Goal: Task Accomplishment & Management: Complete application form

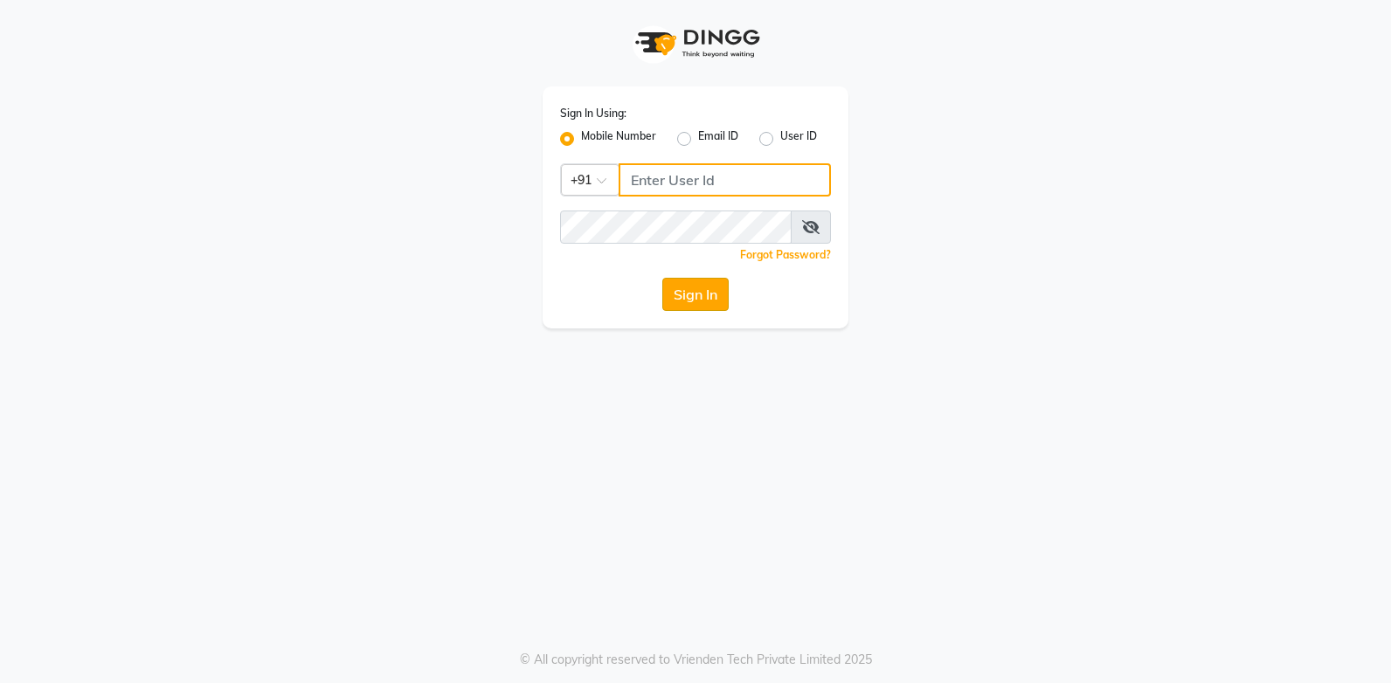
type input "937197877"
click at [717, 296] on button "Sign In" at bounding box center [695, 294] width 66 height 33
click at [687, 304] on div "Sign In" at bounding box center [695, 294] width 271 height 33
click at [714, 289] on div "Sign In" at bounding box center [695, 294] width 271 height 33
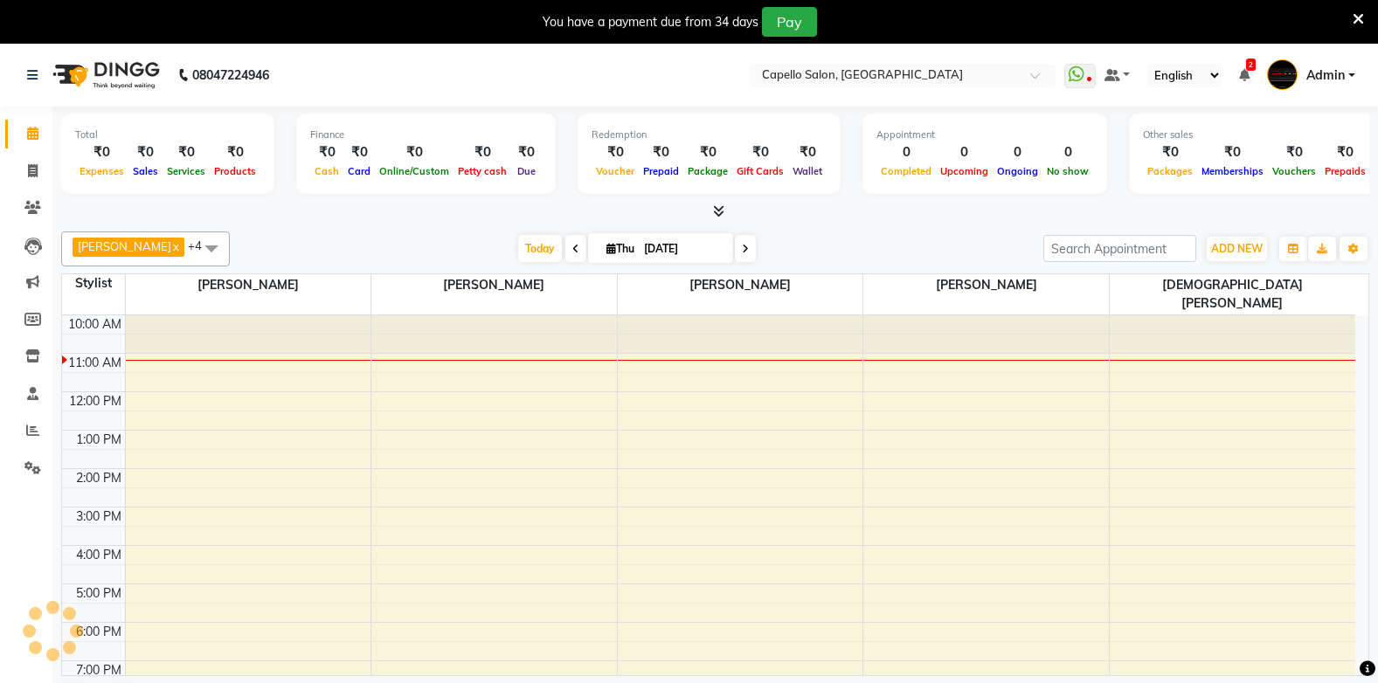
select select "en"
click at [1208, 245] on button "ADD NEW Toggle Dropdown" at bounding box center [1236, 249] width 60 height 24
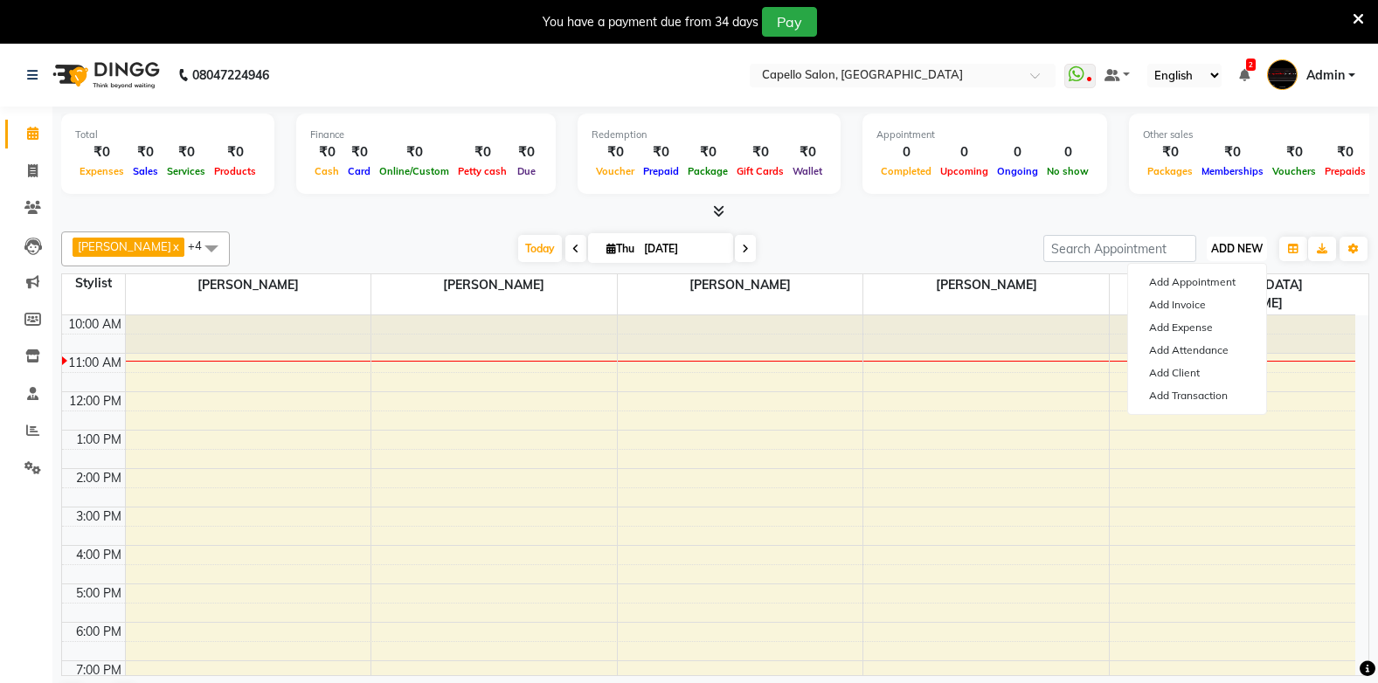
click at [1231, 245] on span "ADD NEW" at bounding box center [1237, 248] width 52 height 13
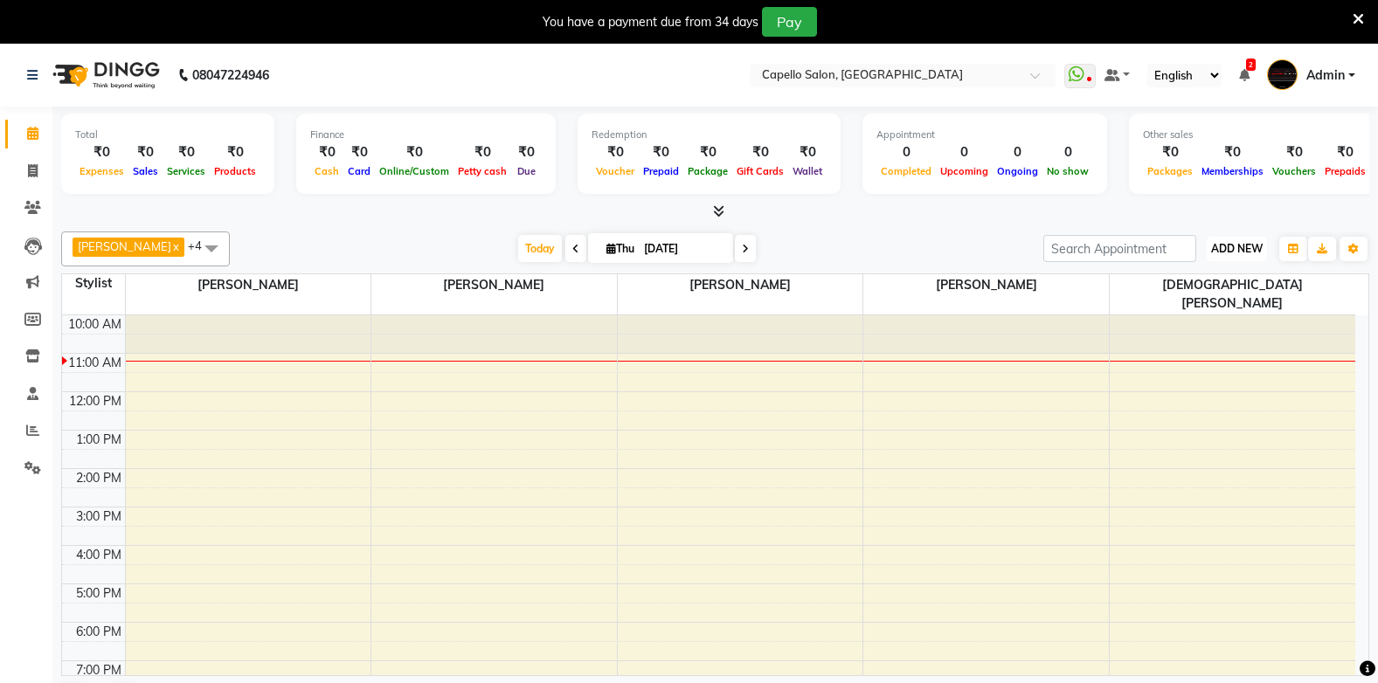
click at [1224, 252] on span "ADD NEW" at bounding box center [1237, 248] width 52 height 13
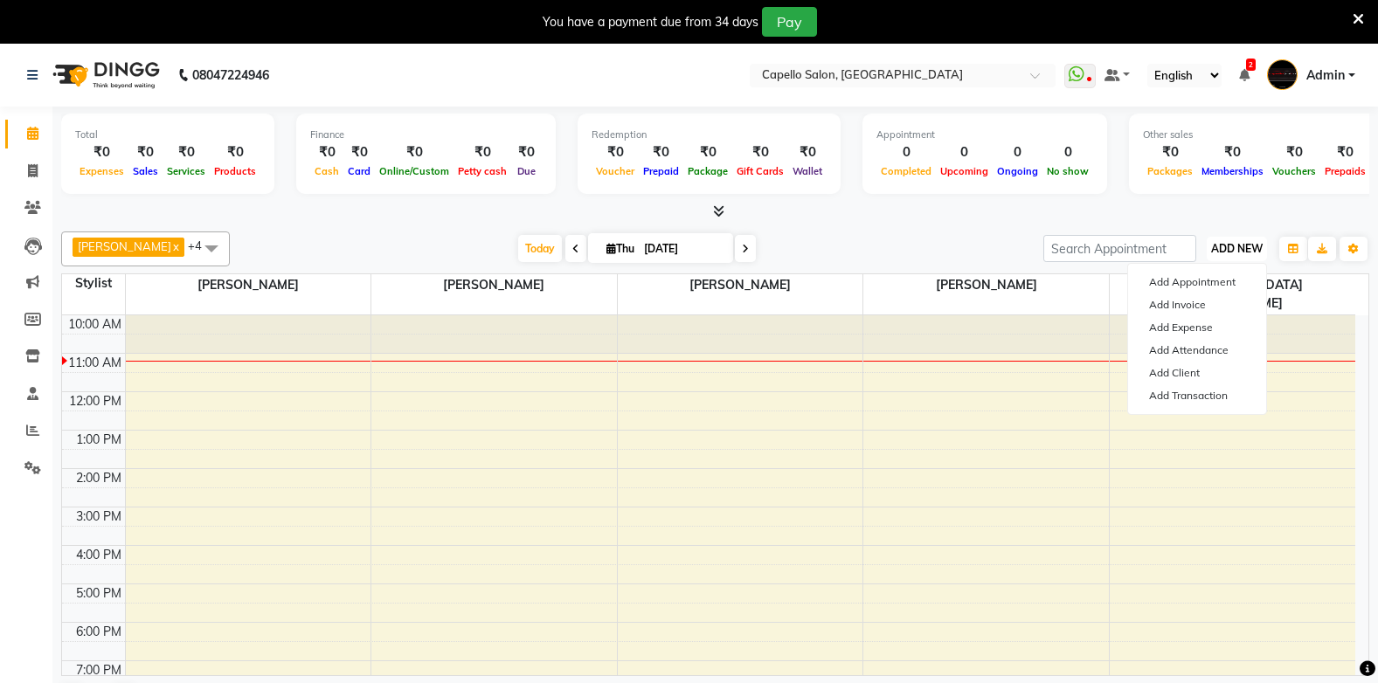
click at [1238, 250] on span "ADD NEW" at bounding box center [1237, 248] width 52 height 13
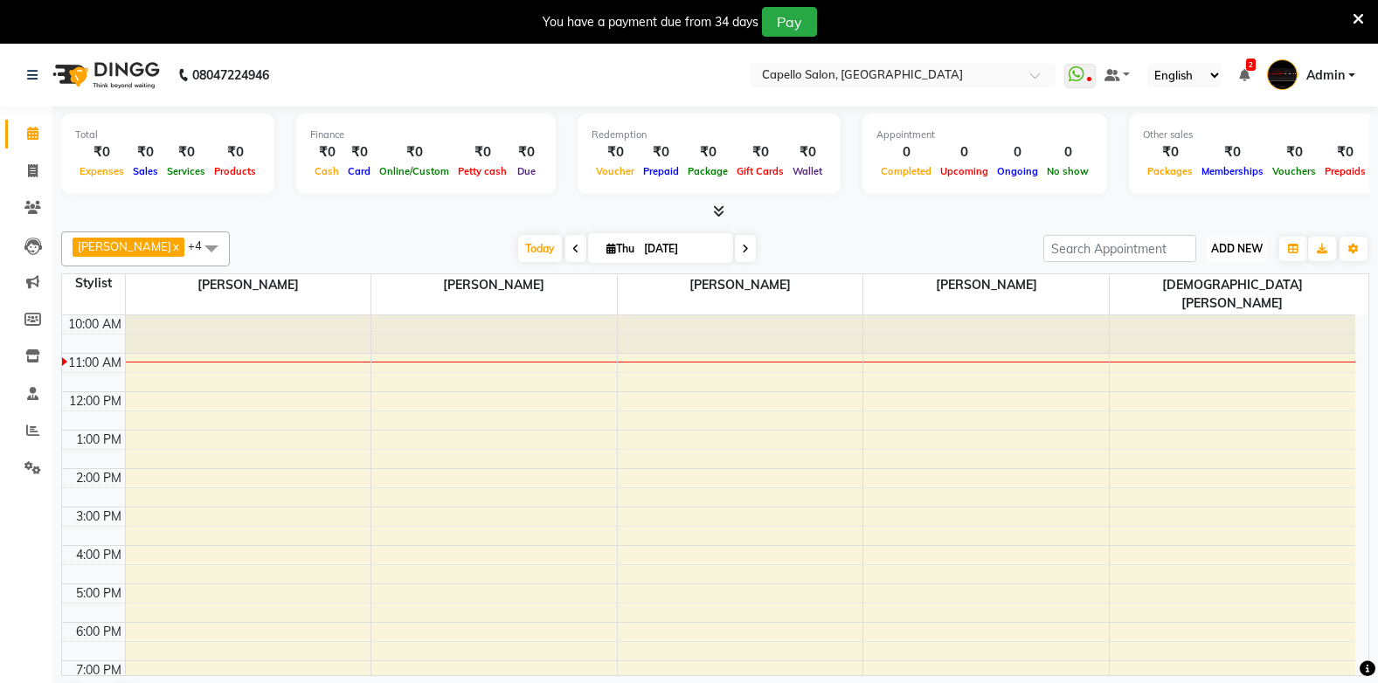
click at [1233, 245] on span "ADD NEW" at bounding box center [1237, 248] width 52 height 13
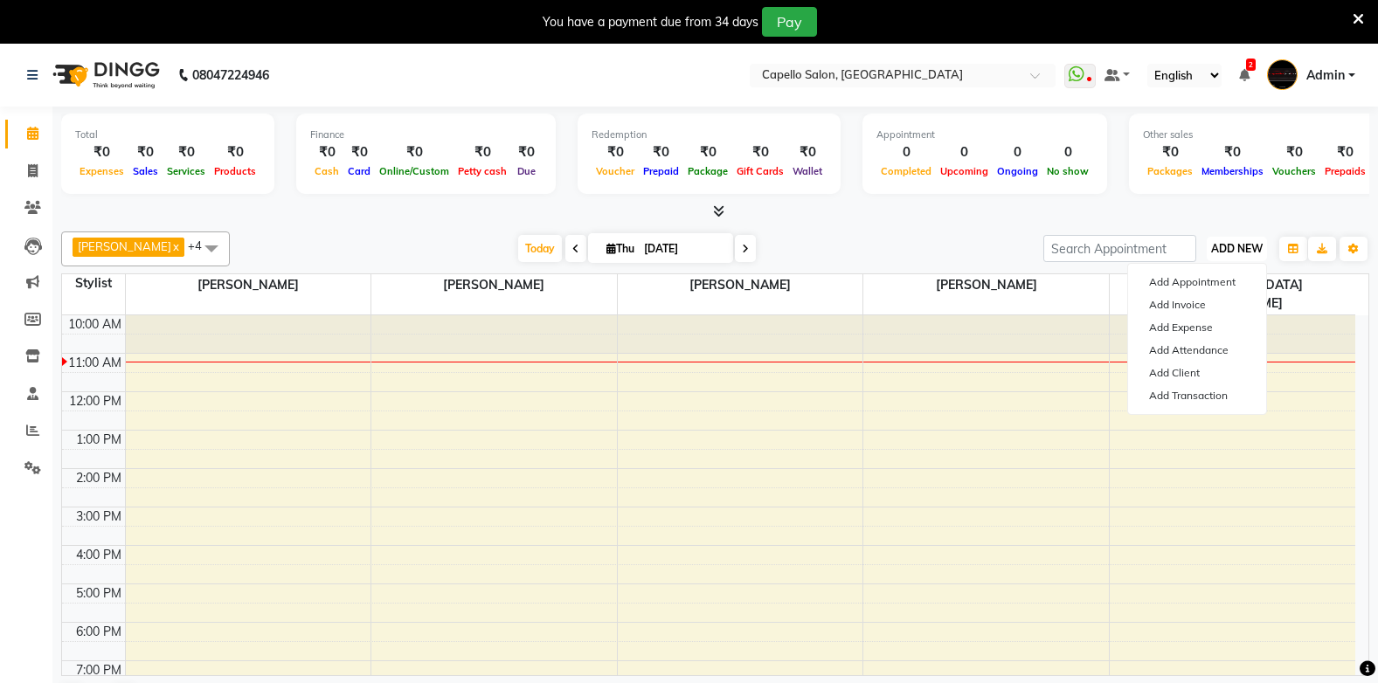
click at [1233, 245] on span "ADD NEW" at bounding box center [1237, 248] width 52 height 13
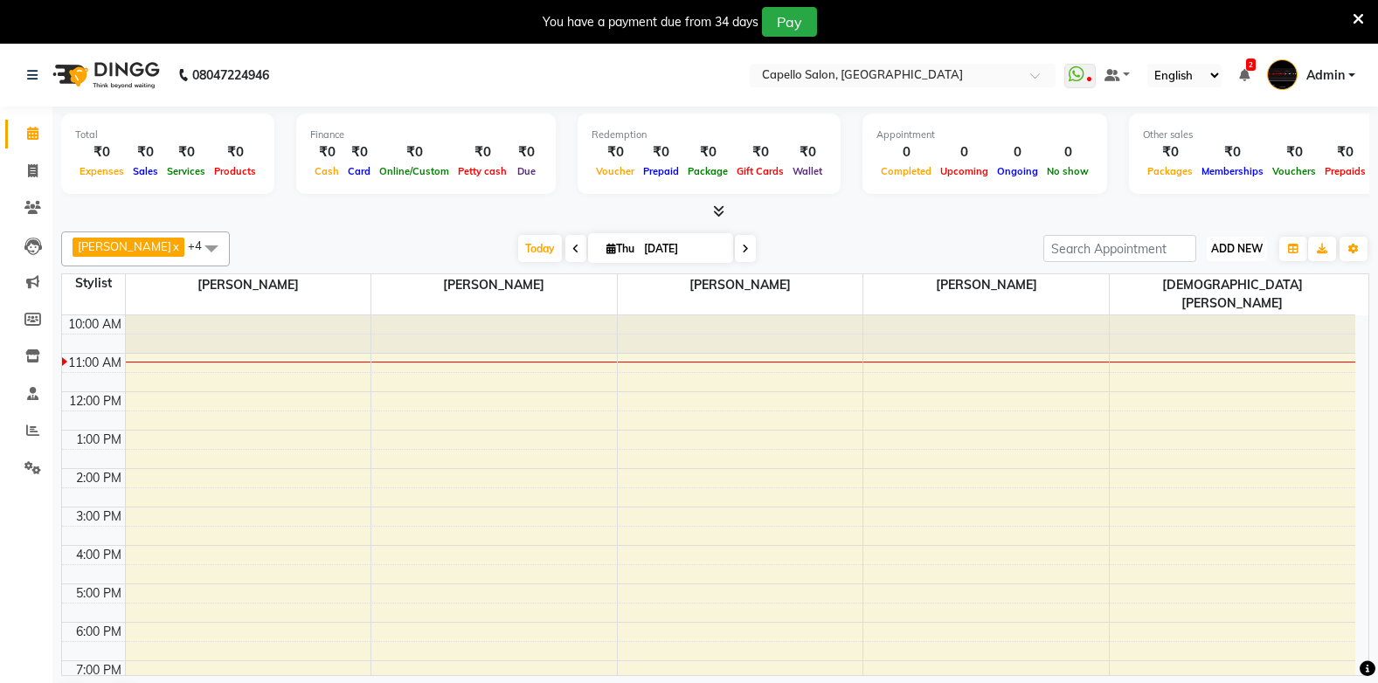
click at [1233, 245] on span "ADD NEW" at bounding box center [1237, 248] width 52 height 13
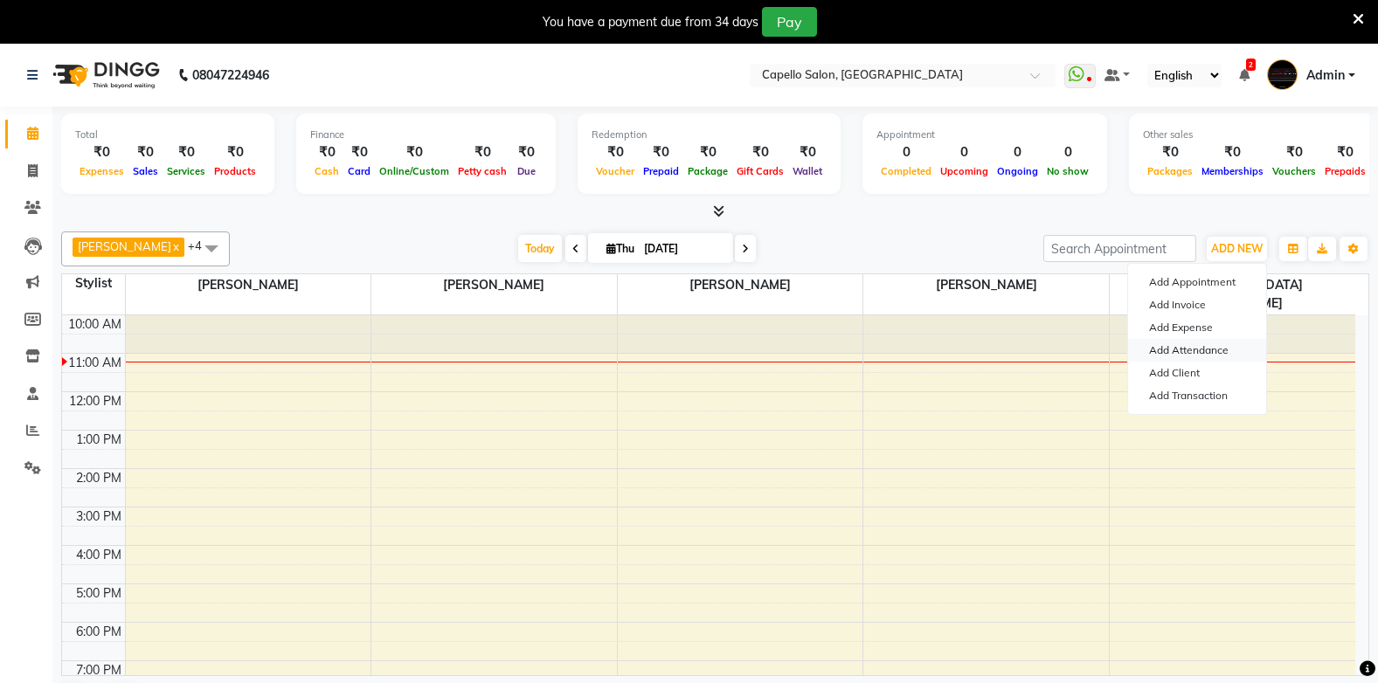
click at [1237, 353] on link "Add Attendance" at bounding box center [1197, 350] width 138 height 23
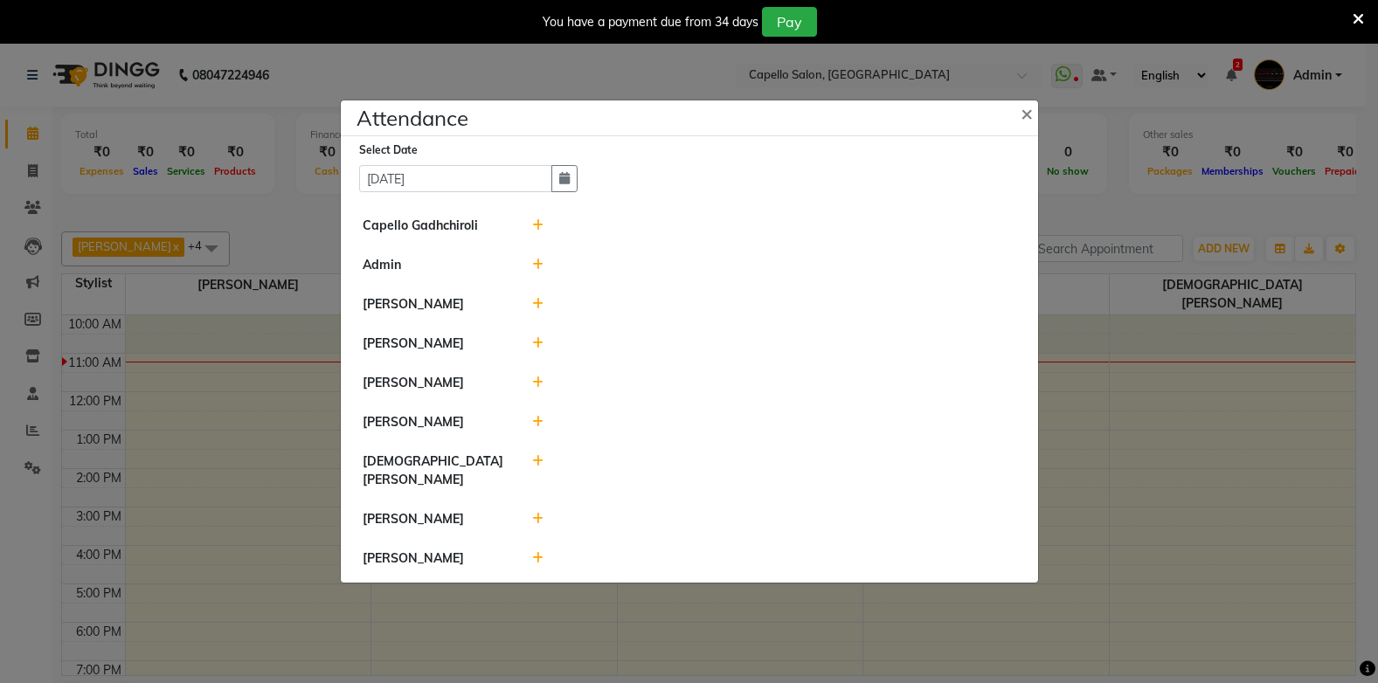
click at [1190, 349] on ngb-modal-window "Attendance × Select Date 04-09-2025 Capello Gadhchiroli Admin BHARTI SAHARE Sah…" at bounding box center [689, 341] width 1378 height 683
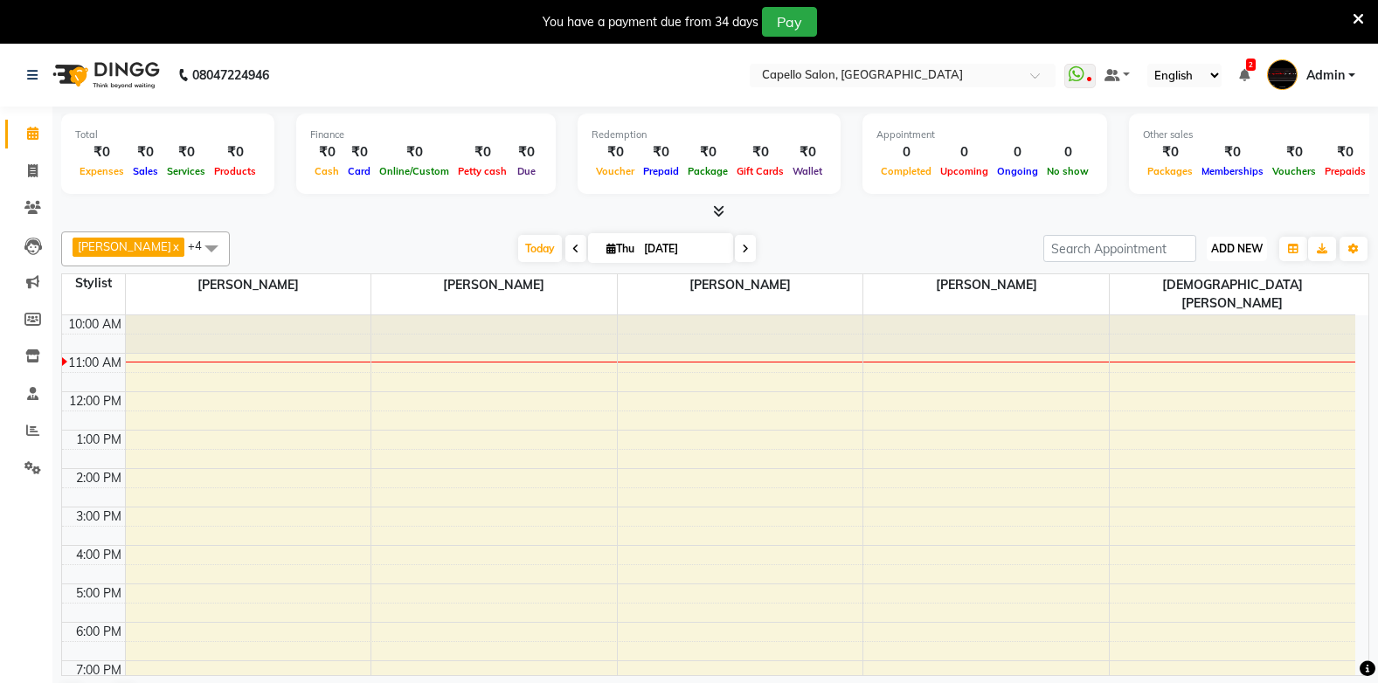
click at [1236, 247] on span "ADD NEW" at bounding box center [1237, 248] width 52 height 13
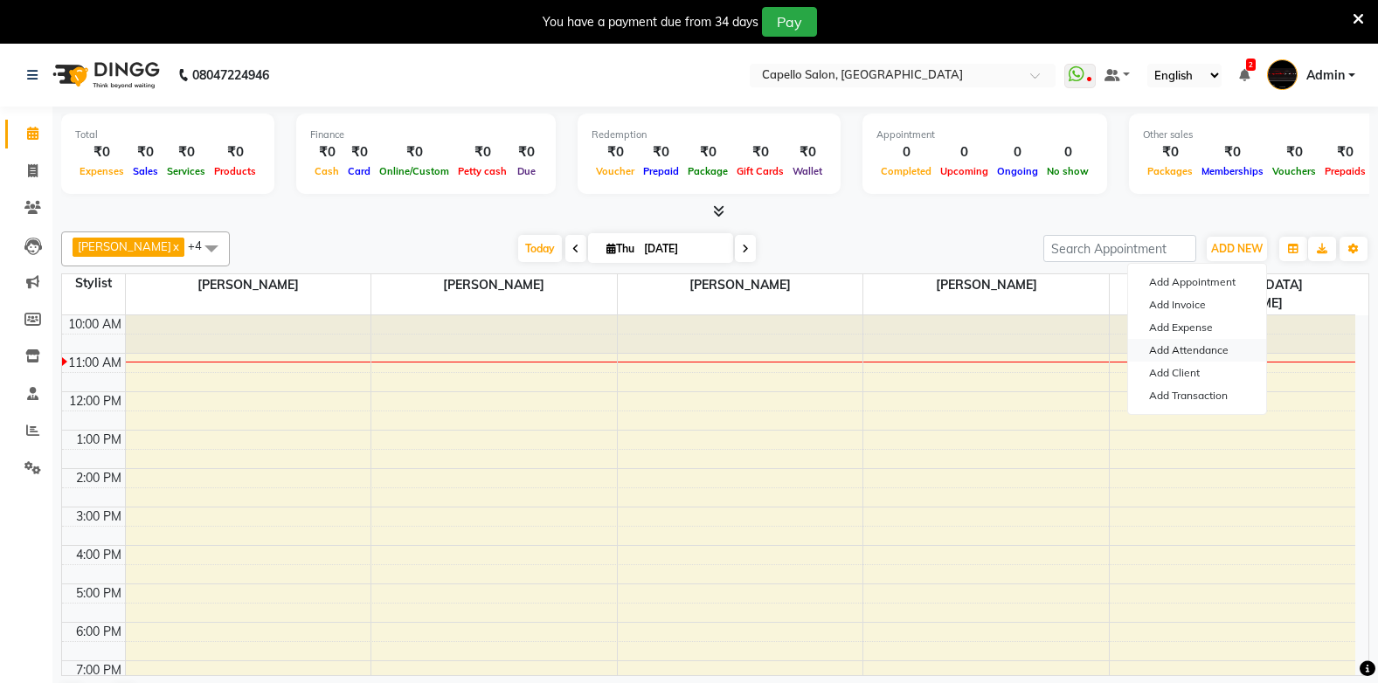
click at [1212, 350] on link "Add Attendance" at bounding box center [1197, 350] width 138 height 23
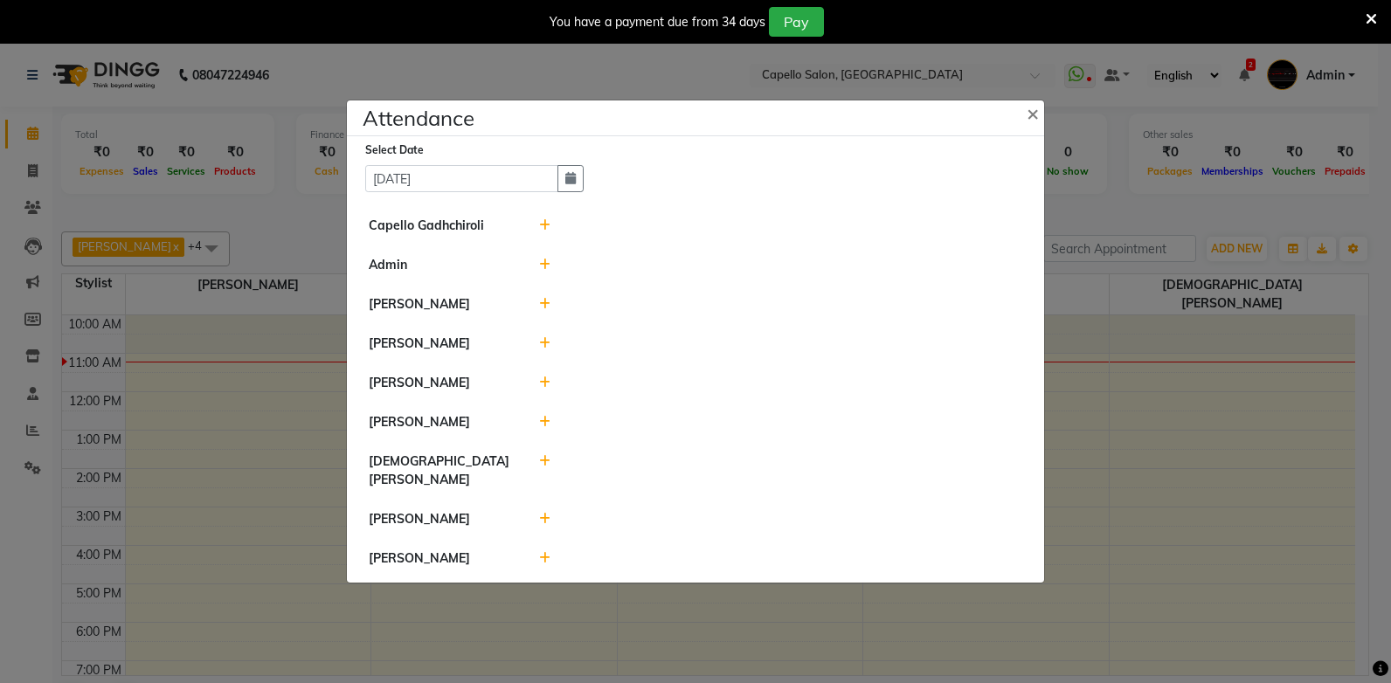
click at [535, 235] on div at bounding box center [781, 226] width 510 height 18
click at [544, 231] on icon at bounding box center [544, 225] width 11 height 12
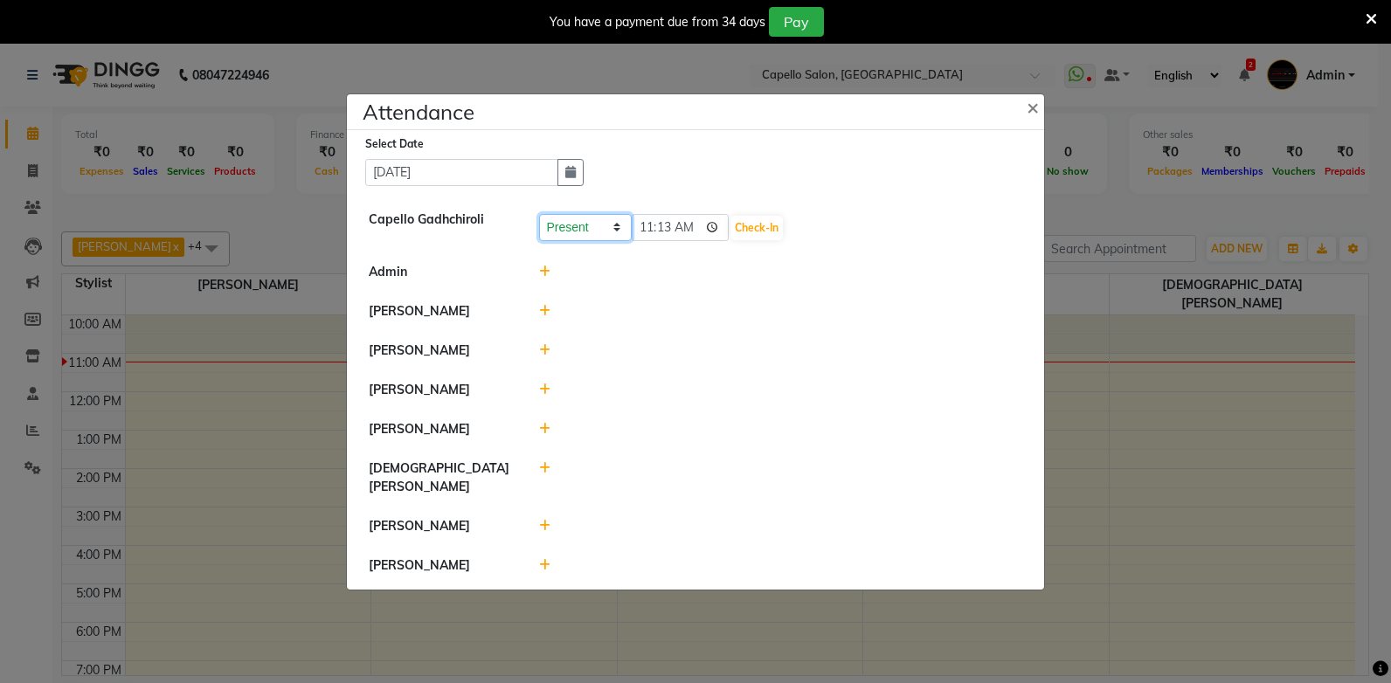
click at [544, 234] on select "Present Absent Late Half Day Weekly Off" at bounding box center [585, 227] width 93 height 27
click at [644, 232] on input "11:13" at bounding box center [681, 227] width 98 height 27
type input "10:58"
click at [730, 236] on button "Check-In" at bounding box center [756, 228] width 52 height 24
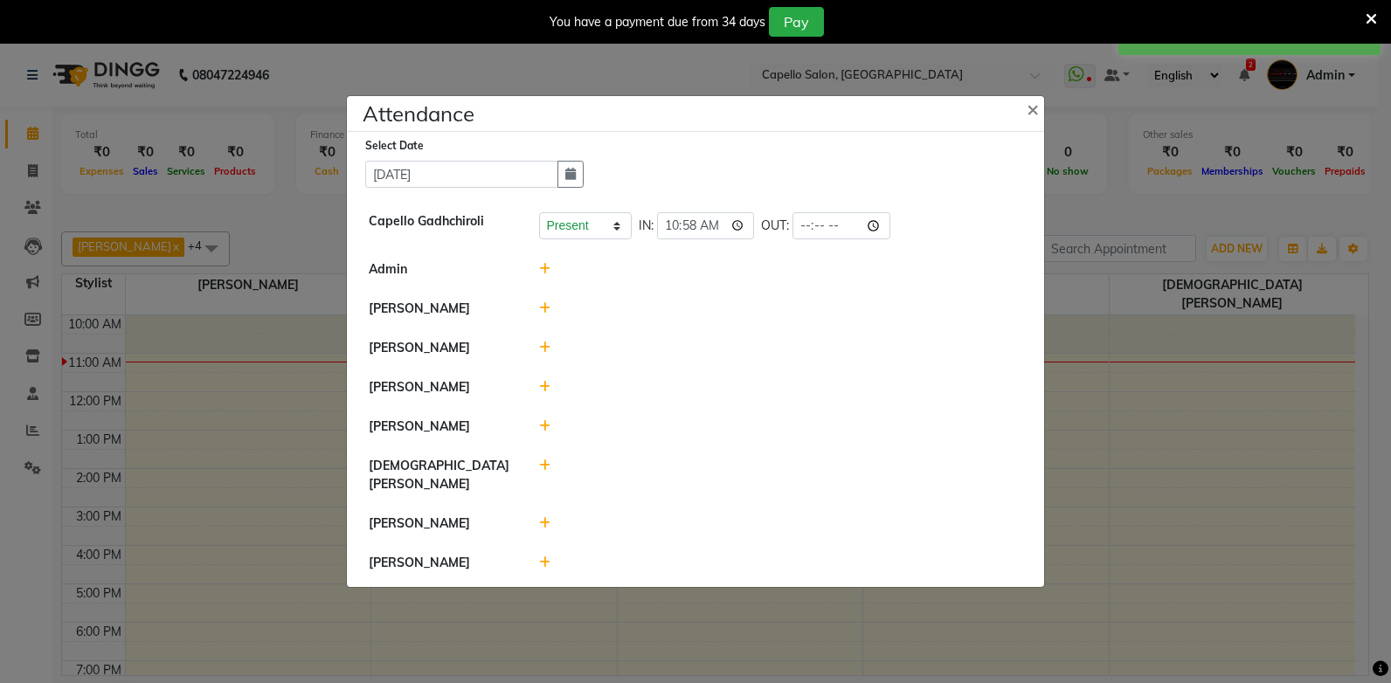
click at [539, 275] on icon at bounding box center [544, 269] width 11 height 12
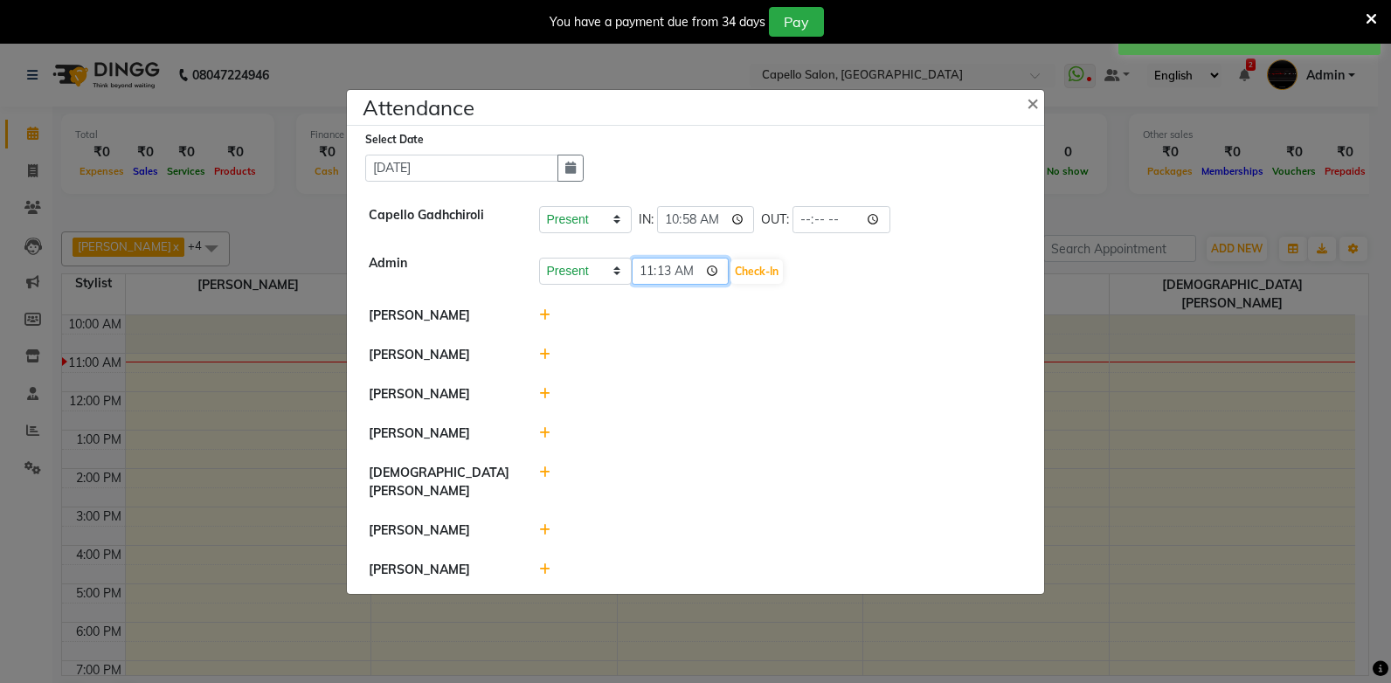
click at [639, 273] on input "11:13" at bounding box center [681, 271] width 98 height 27
type input "10:58"
click at [752, 275] on button "Check-In" at bounding box center [756, 271] width 52 height 24
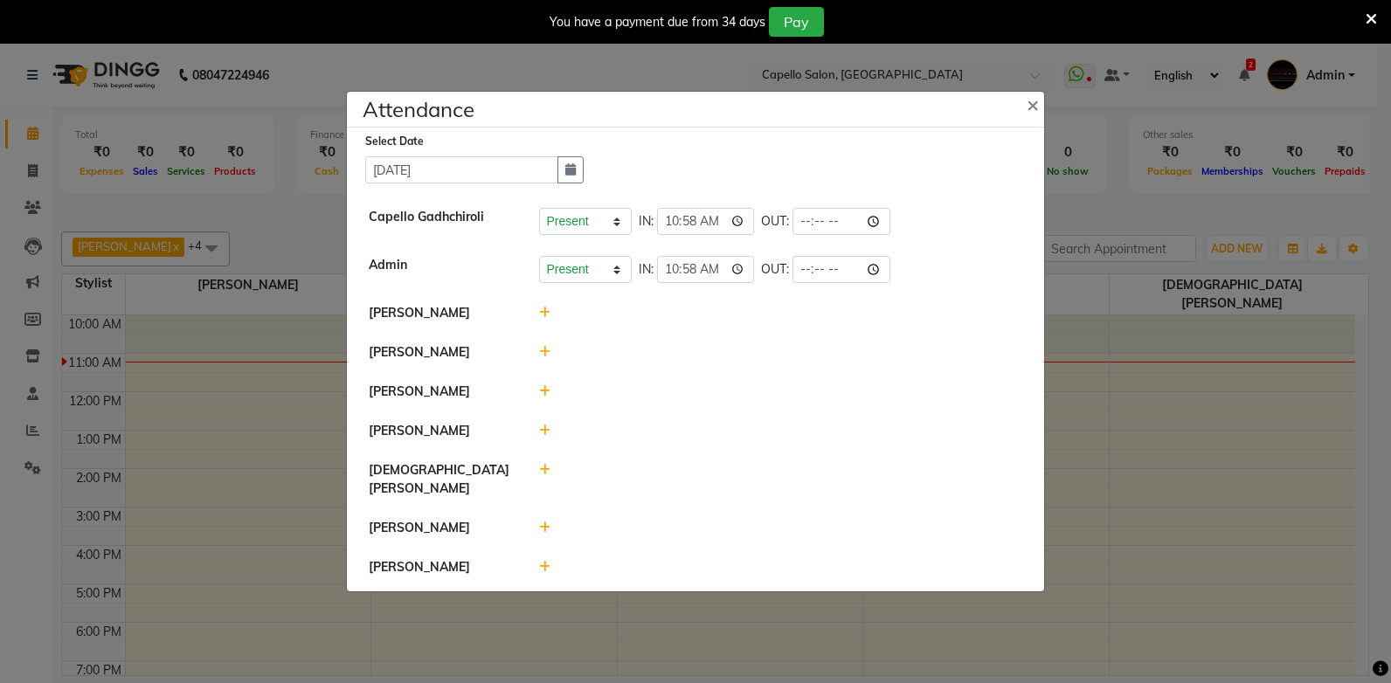
click at [547, 318] on icon at bounding box center [544, 313] width 11 height 12
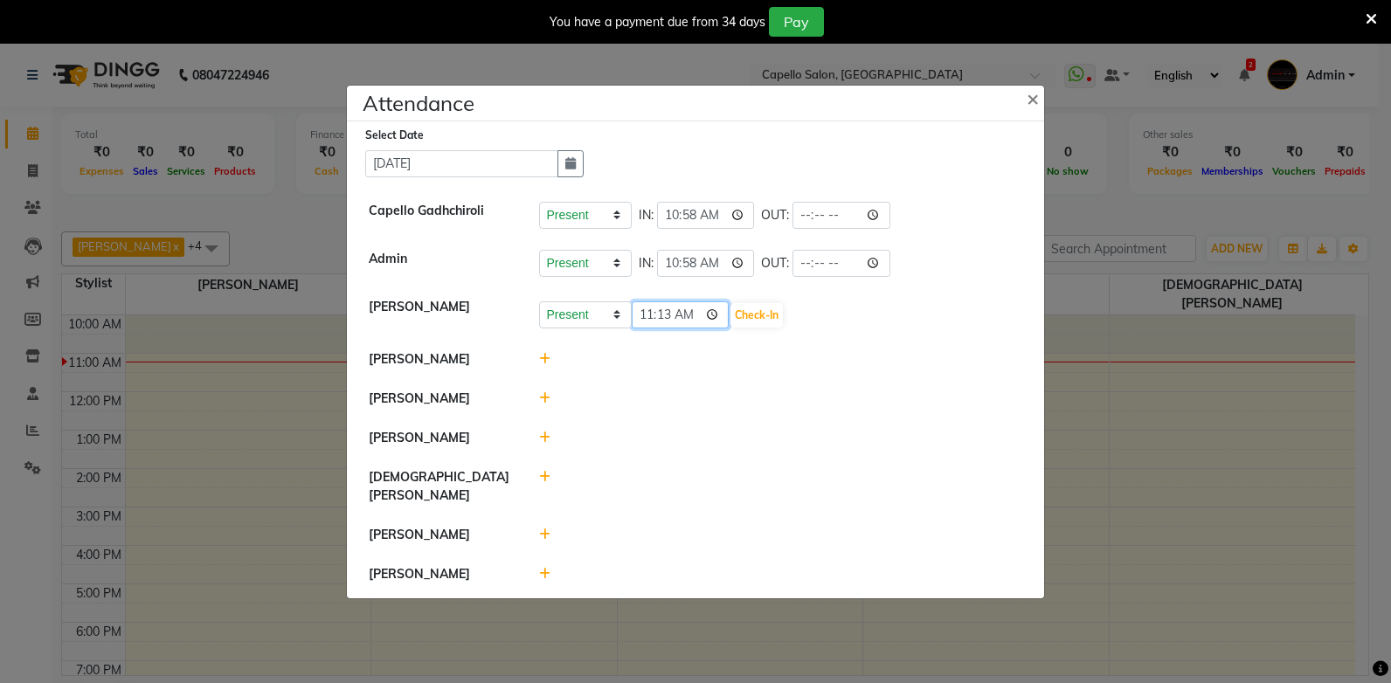
click at [640, 328] on input "11:13" at bounding box center [681, 314] width 98 height 27
type input "10:58"
click at [734, 318] on button "Check-In" at bounding box center [756, 315] width 52 height 24
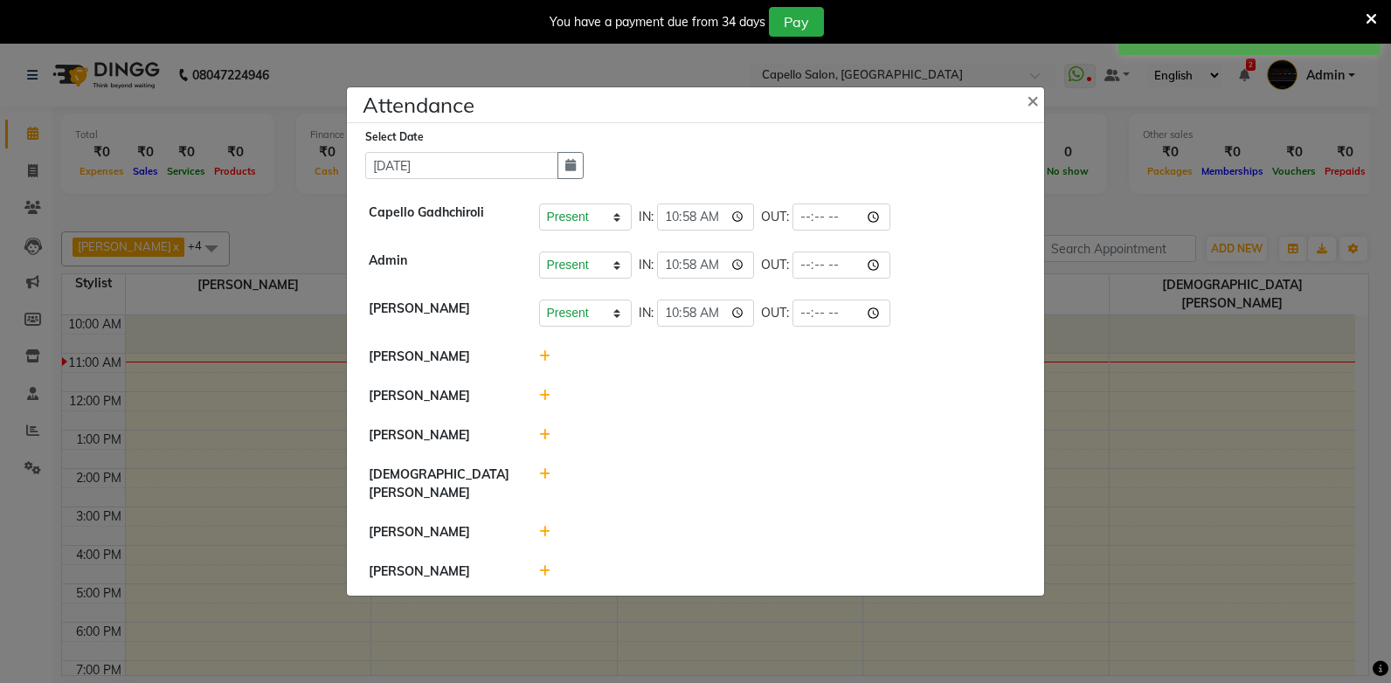
click at [544, 360] on icon at bounding box center [544, 356] width 11 height 12
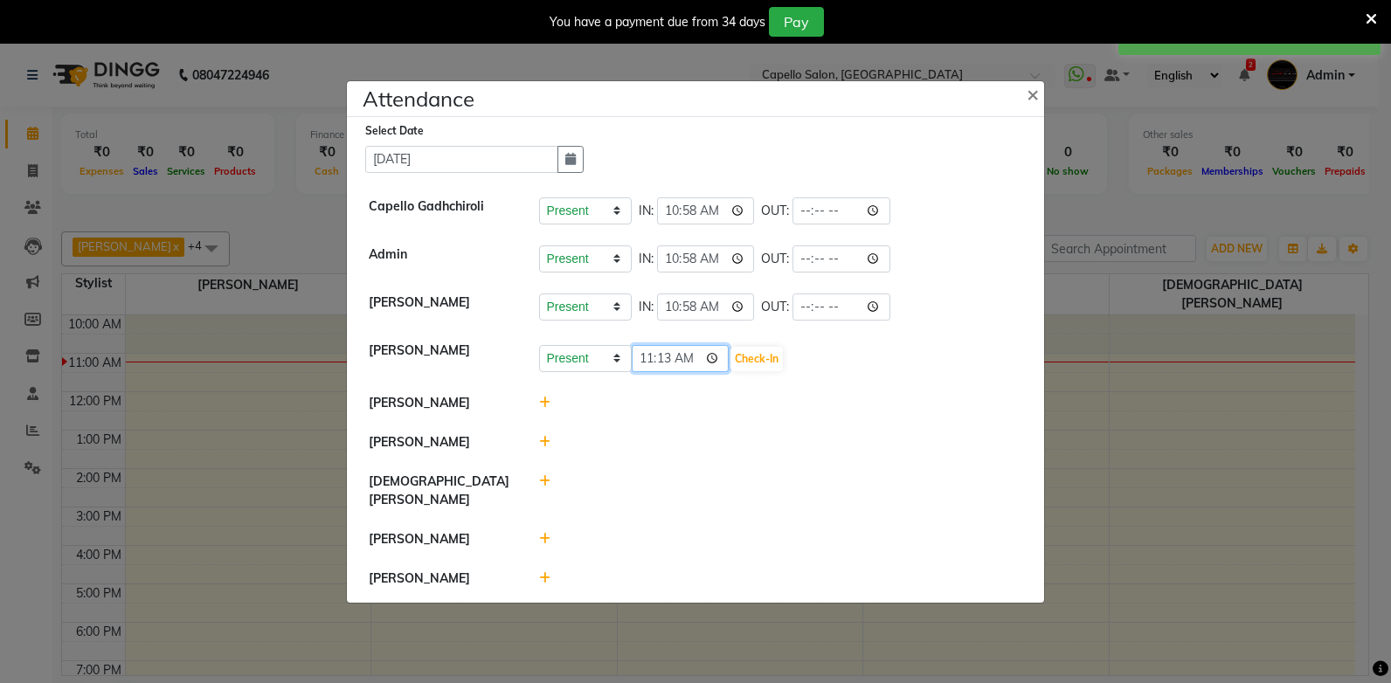
click at [649, 361] on input "11:13" at bounding box center [681, 358] width 98 height 27
type input "11:00"
click at [747, 367] on button "Check-In" at bounding box center [756, 359] width 52 height 24
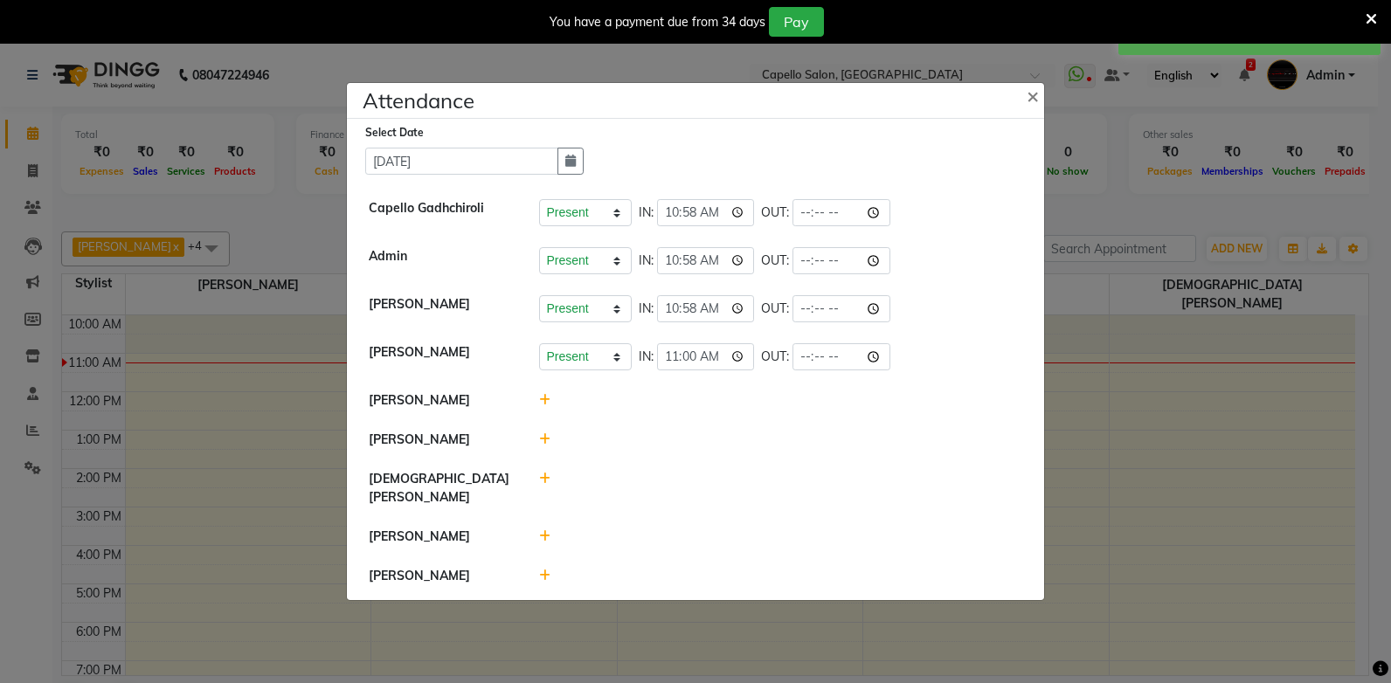
click at [542, 406] on icon at bounding box center [544, 400] width 11 height 12
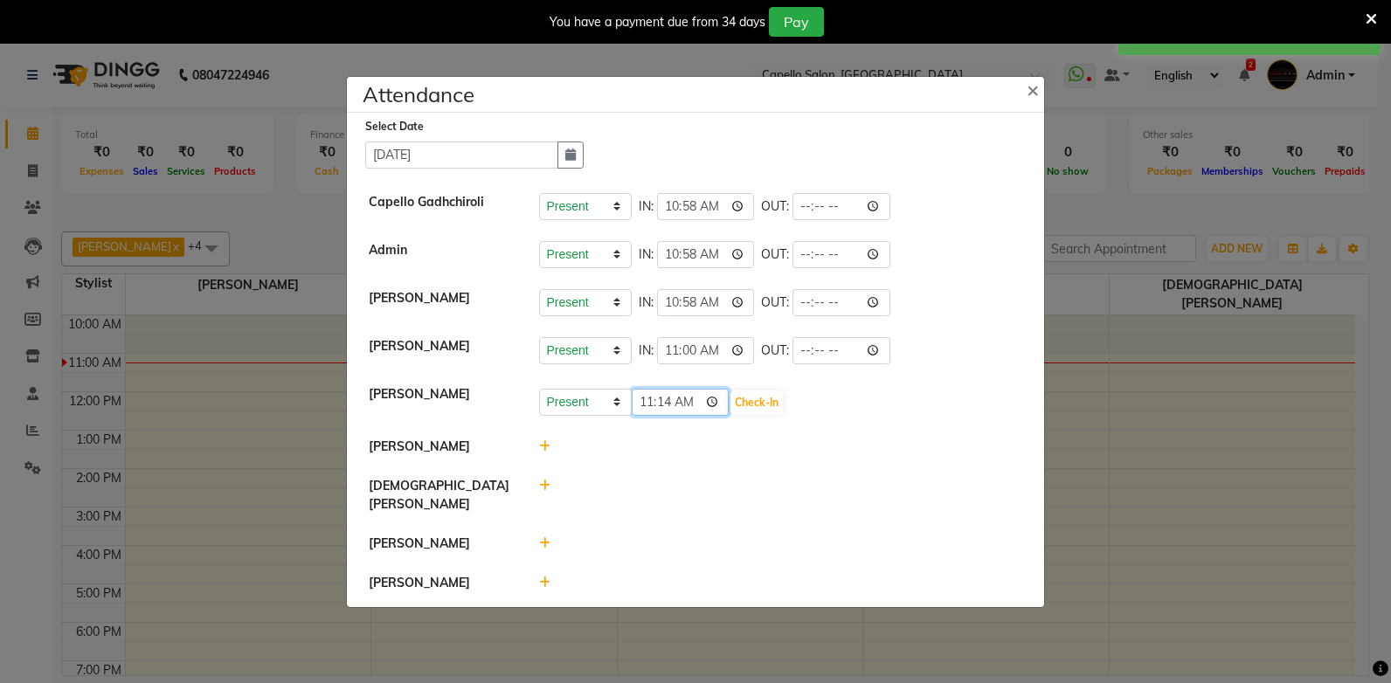
click at [646, 410] on input "11:14" at bounding box center [681, 402] width 98 height 27
type input "10:58"
click at [746, 415] on button "Check-In" at bounding box center [756, 402] width 52 height 24
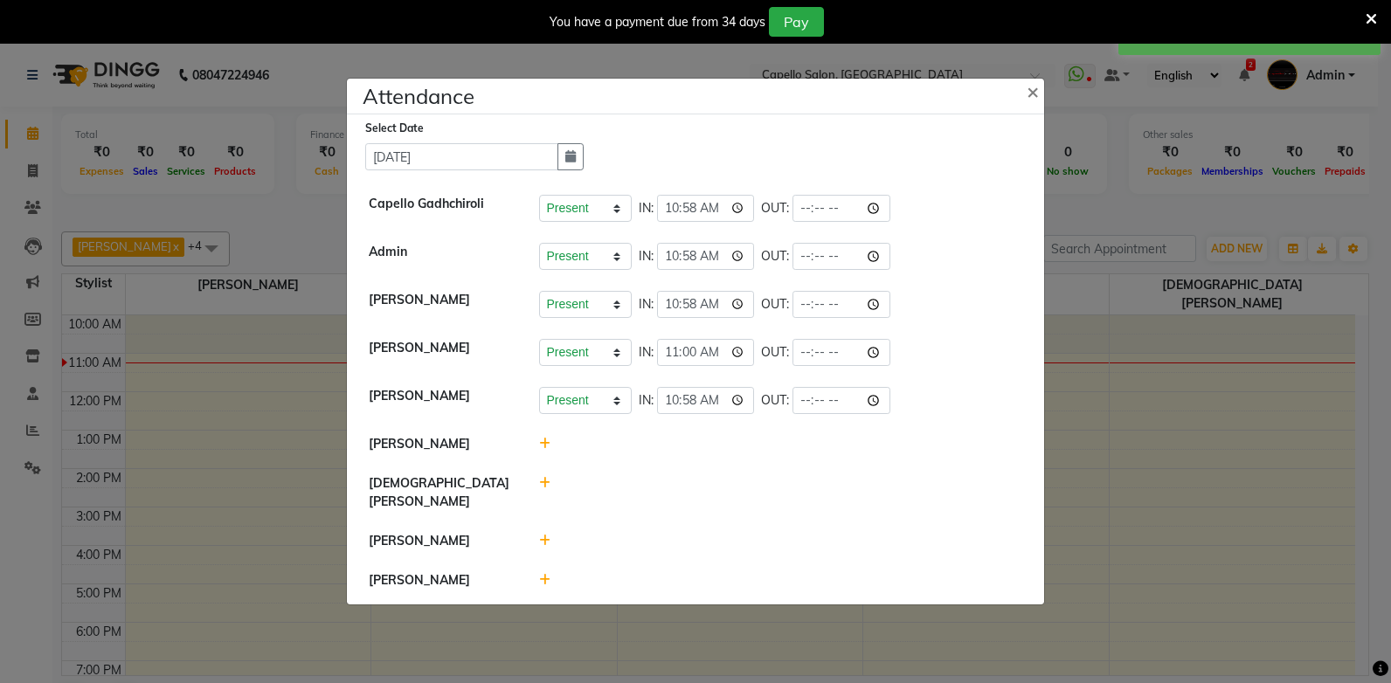
click at [544, 489] on icon at bounding box center [544, 483] width 11 height 12
click at [648, 489] on input "11:14" at bounding box center [681, 491] width 98 height 27
click at [639, 487] on input "01:14" at bounding box center [681, 491] width 98 height 27
click at [639, 489] on input "01:14" at bounding box center [681, 491] width 98 height 27
type input "10:55"
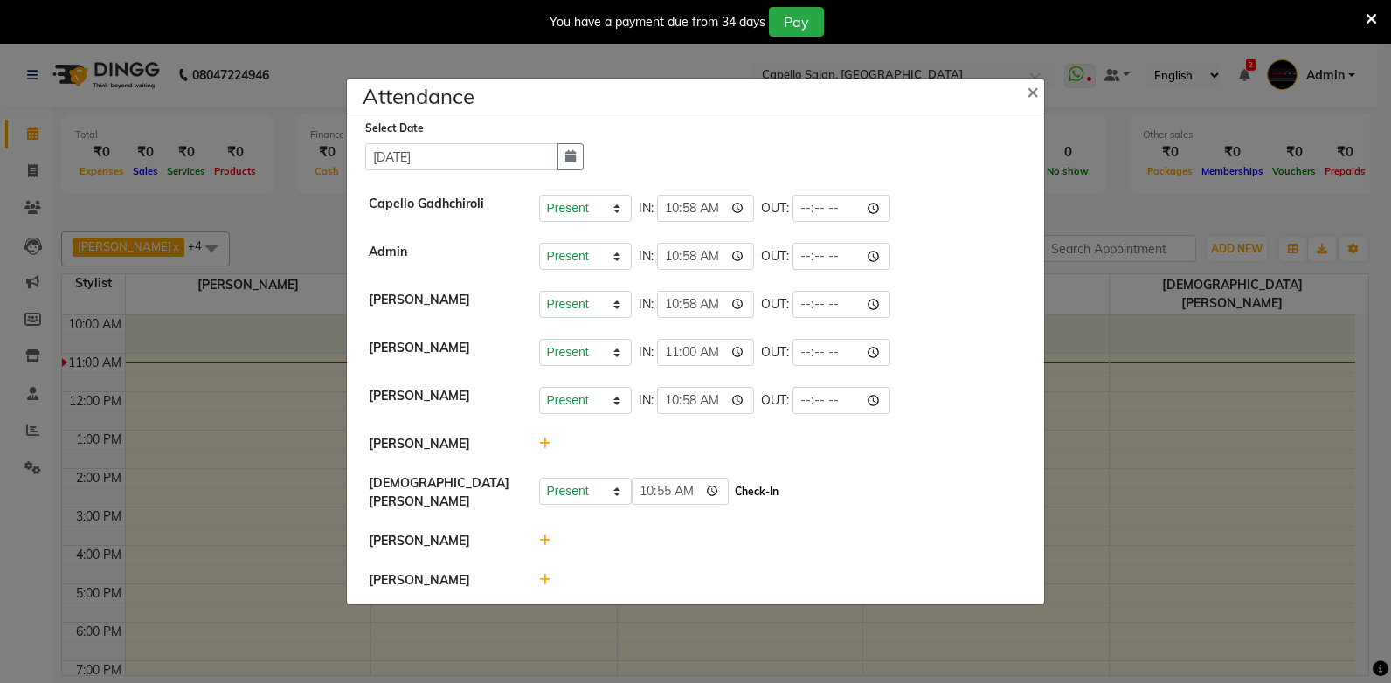
click at [730, 497] on button "Check-In" at bounding box center [756, 492] width 52 height 24
click at [545, 535] on icon at bounding box center [544, 541] width 11 height 12
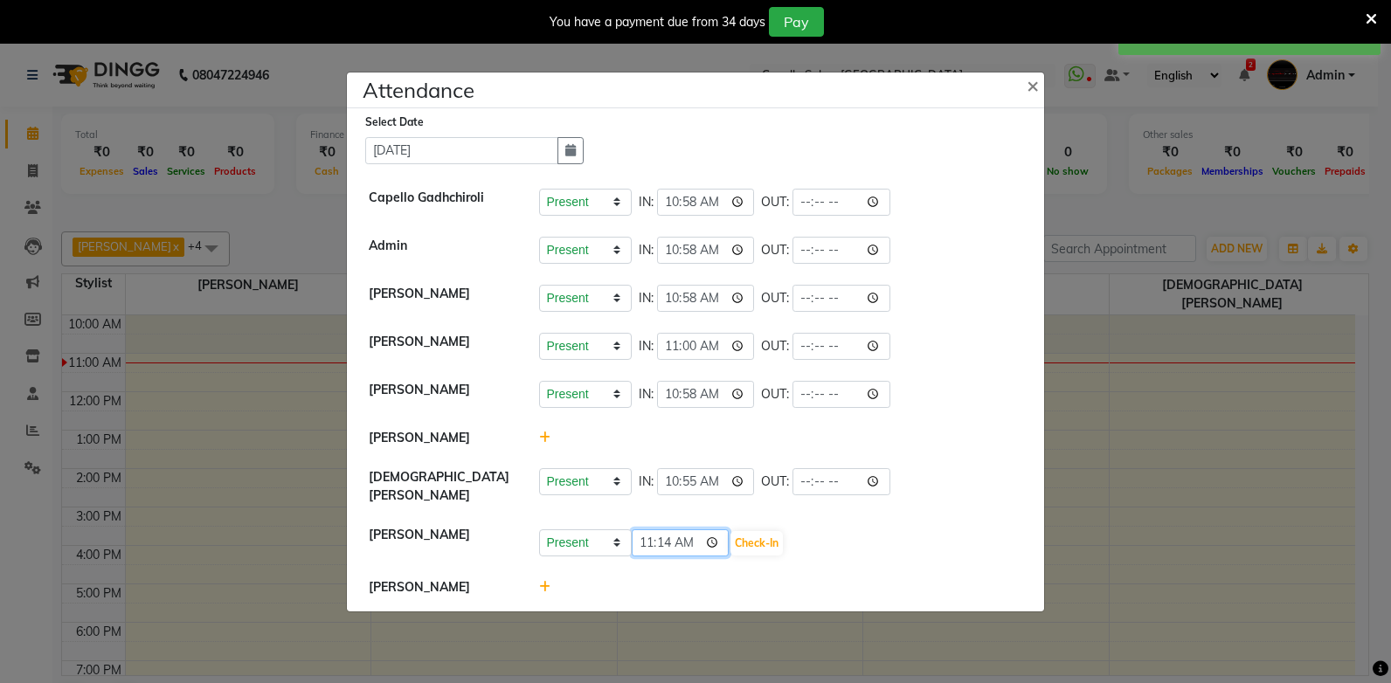
click at [644, 535] on input "11:14" at bounding box center [681, 542] width 98 height 27
type input "11:00"
click at [738, 534] on button "Check-In" at bounding box center [756, 543] width 52 height 24
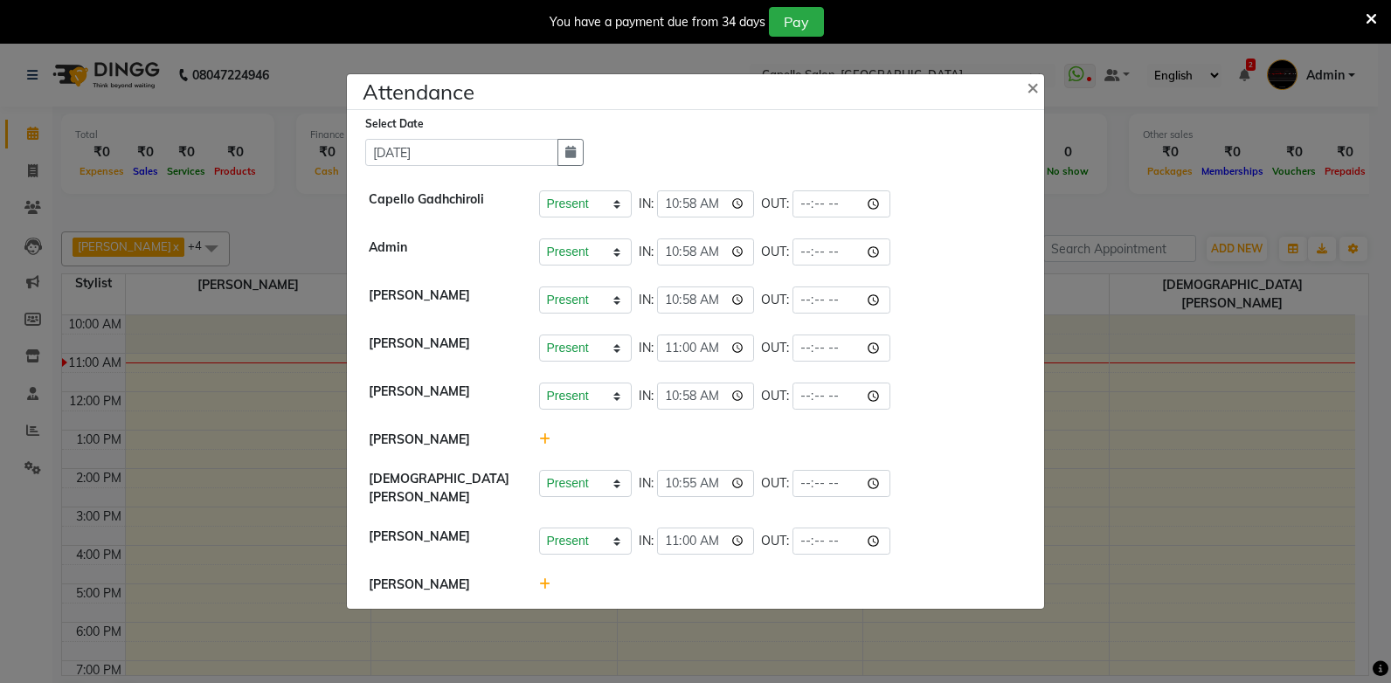
click at [549, 576] on div at bounding box center [781, 585] width 510 height 18
click at [549, 579] on div at bounding box center [781, 585] width 510 height 18
click at [541, 584] on icon at bounding box center [544, 584] width 11 height 12
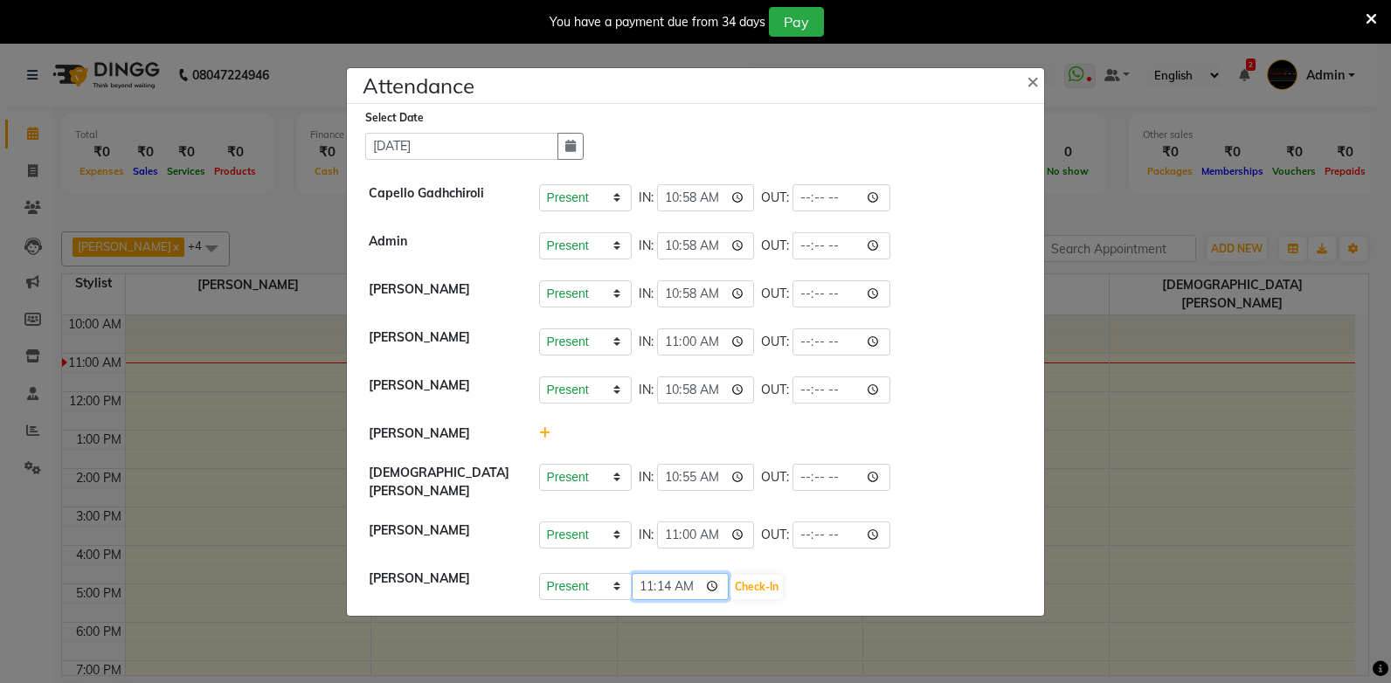
click at [641, 579] on input "11:14" at bounding box center [681, 586] width 98 height 27
type input "10:58"
click at [732, 575] on button "Check-In" at bounding box center [756, 587] width 52 height 24
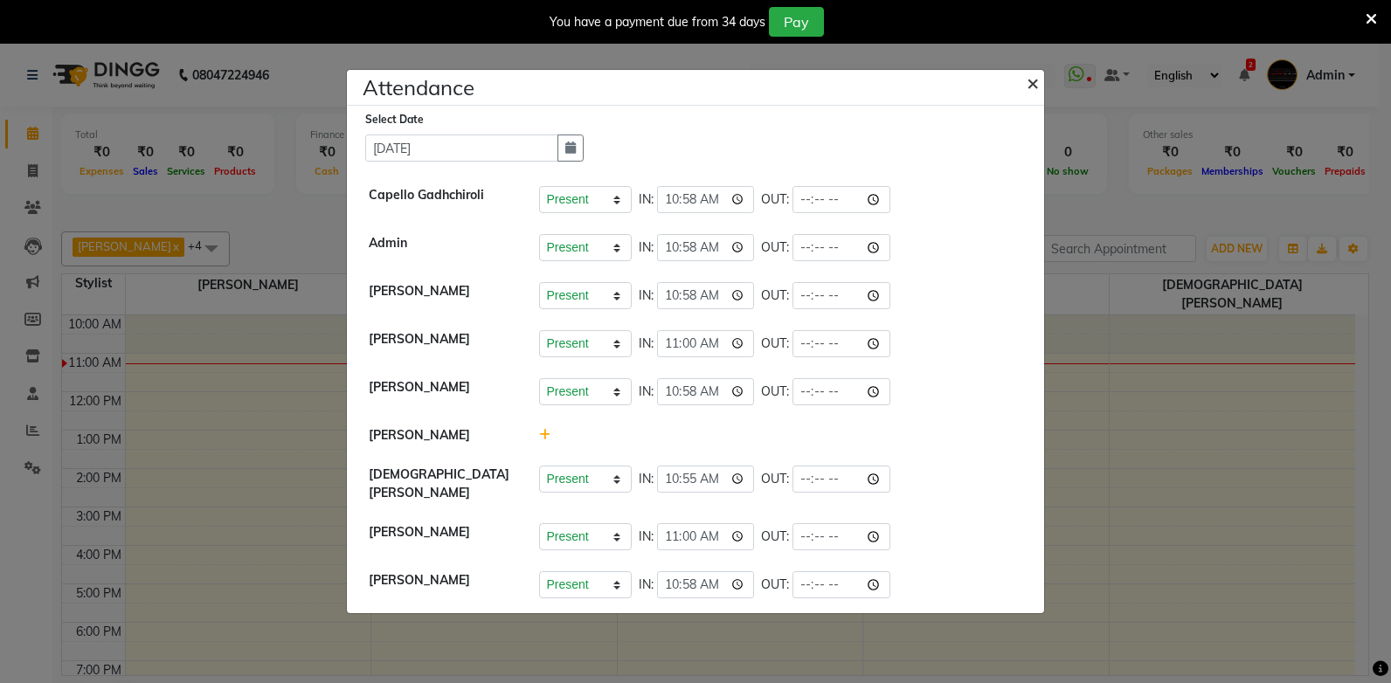
click at [1029, 81] on span "×" at bounding box center [1032, 82] width 12 height 26
